Goal: Register for event/course

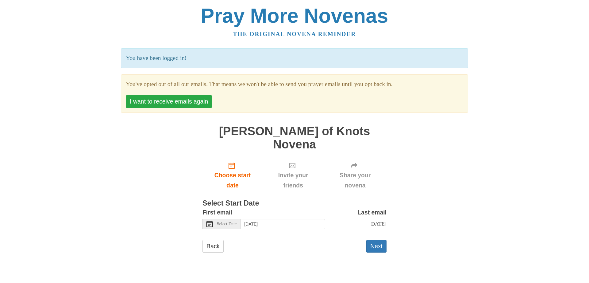
click at [190, 104] on button "I want to receive emails again" at bounding box center [169, 101] width 86 height 13
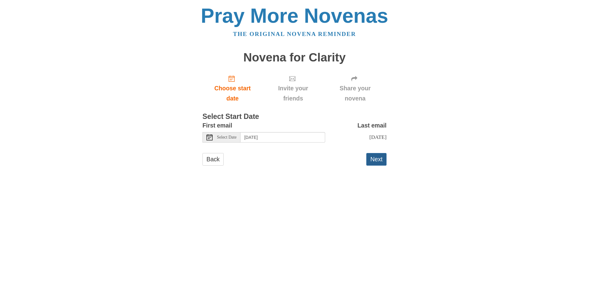
click at [383, 163] on button "Next" at bounding box center [376, 159] width 20 height 13
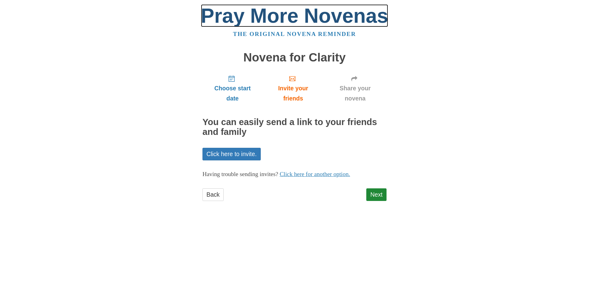
click at [270, 22] on link "Pray More Novenas" at bounding box center [295, 15] width 188 height 23
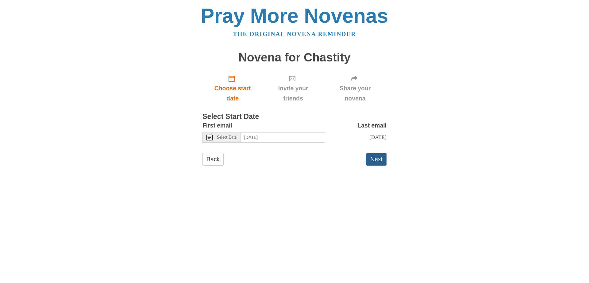
click at [378, 157] on button "Next" at bounding box center [376, 159] width 20 height 13
